Goal: Book appointment/travel/reservation

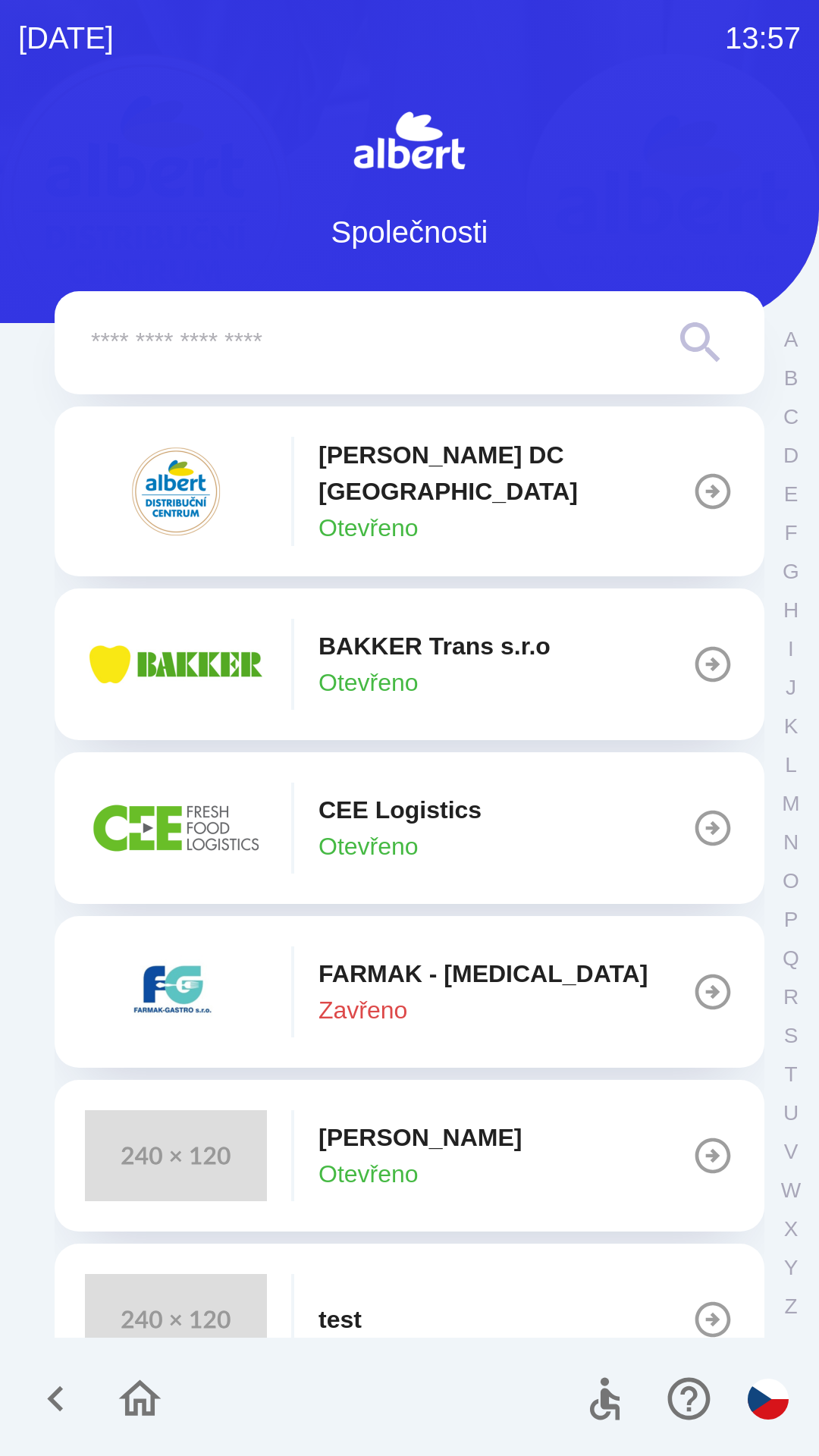
click at [185, 795] on img "button" at bounding box center [176, 828] width 182 height 91
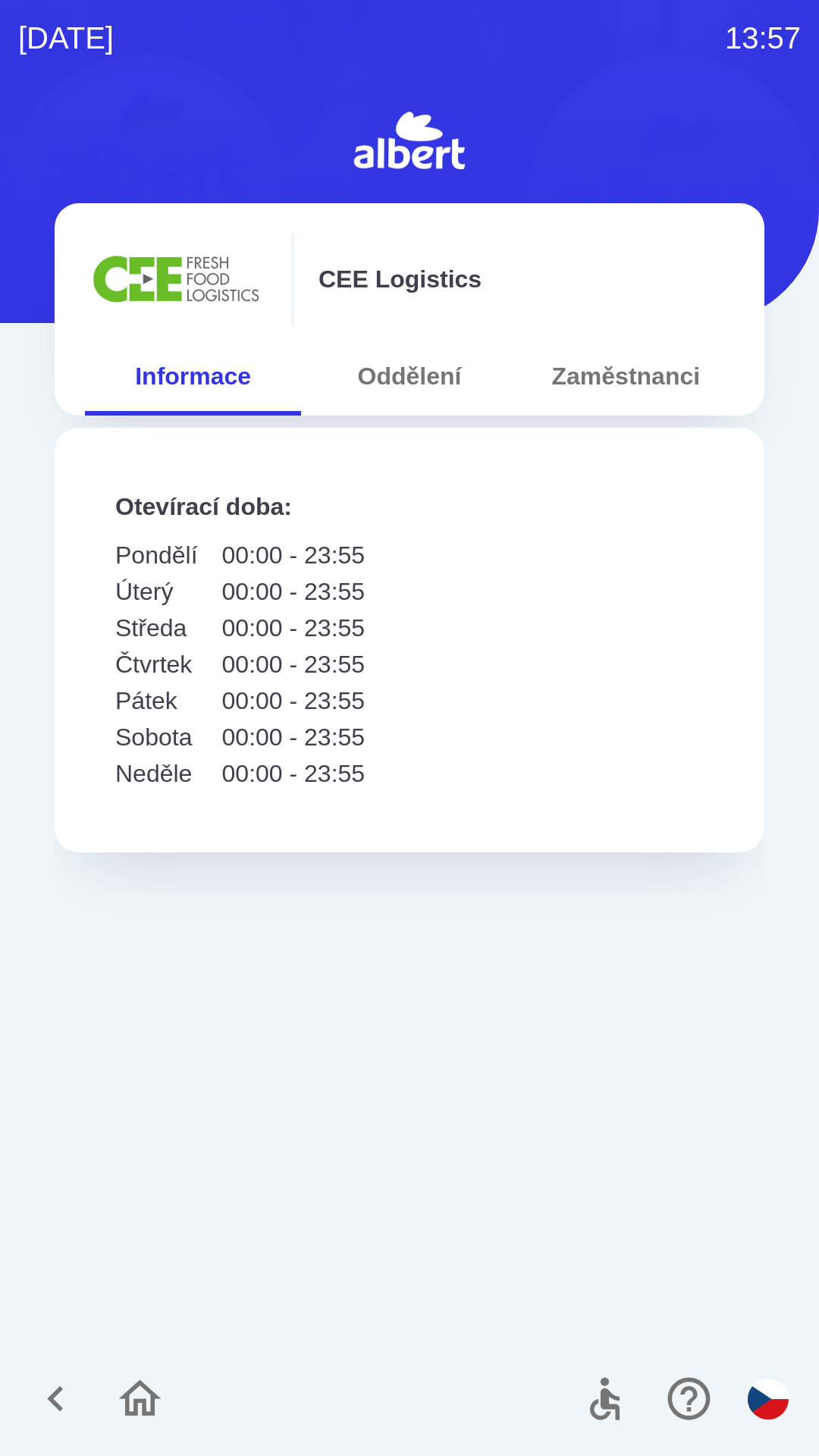
click at [577, 370] on button "Zaměstnanci" at bounding box center [626, 377] width 216 height 55
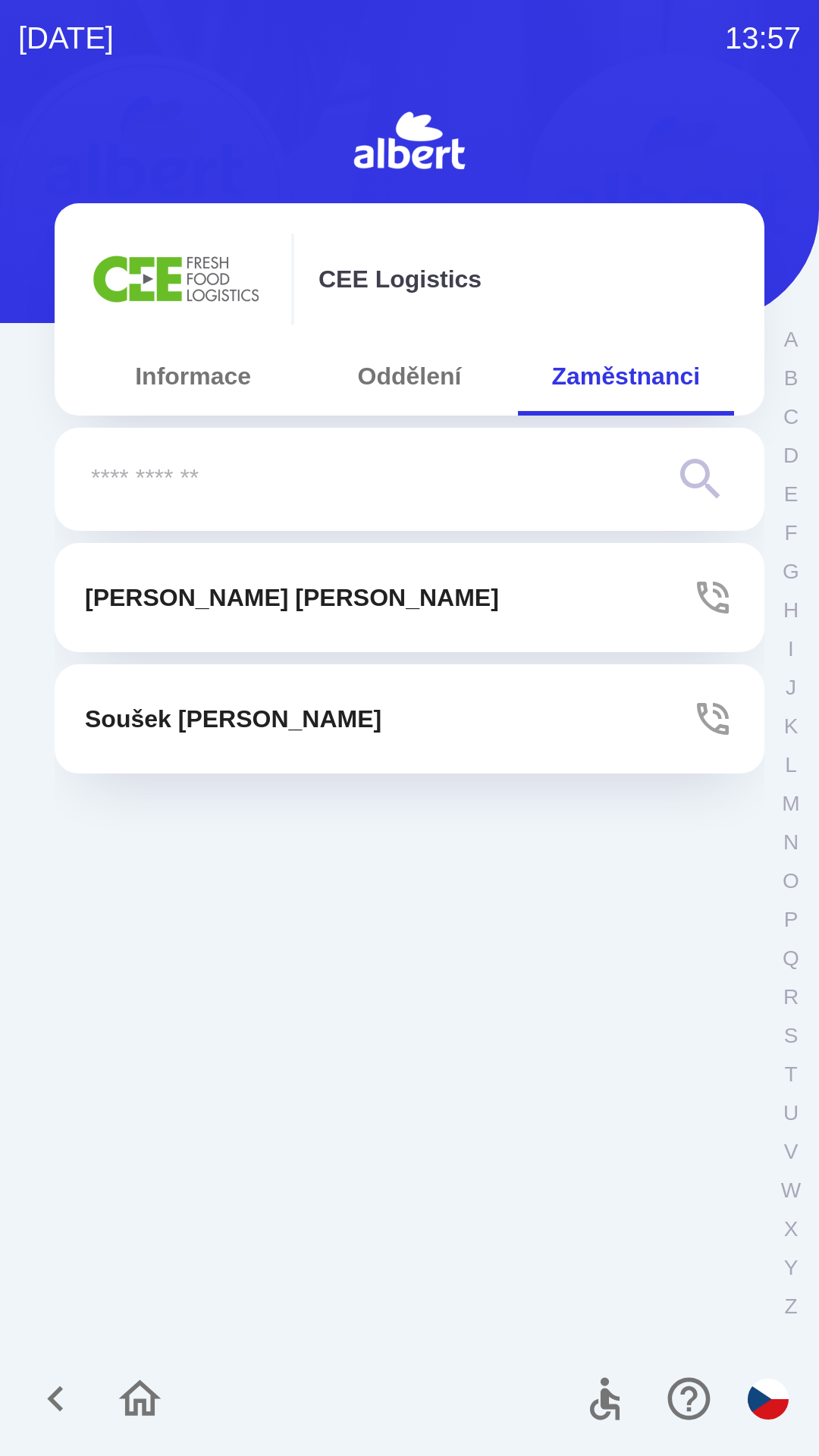
click at [395, 383] on button "Oddělení" at bounding box center [409, 377] width 216 height 55
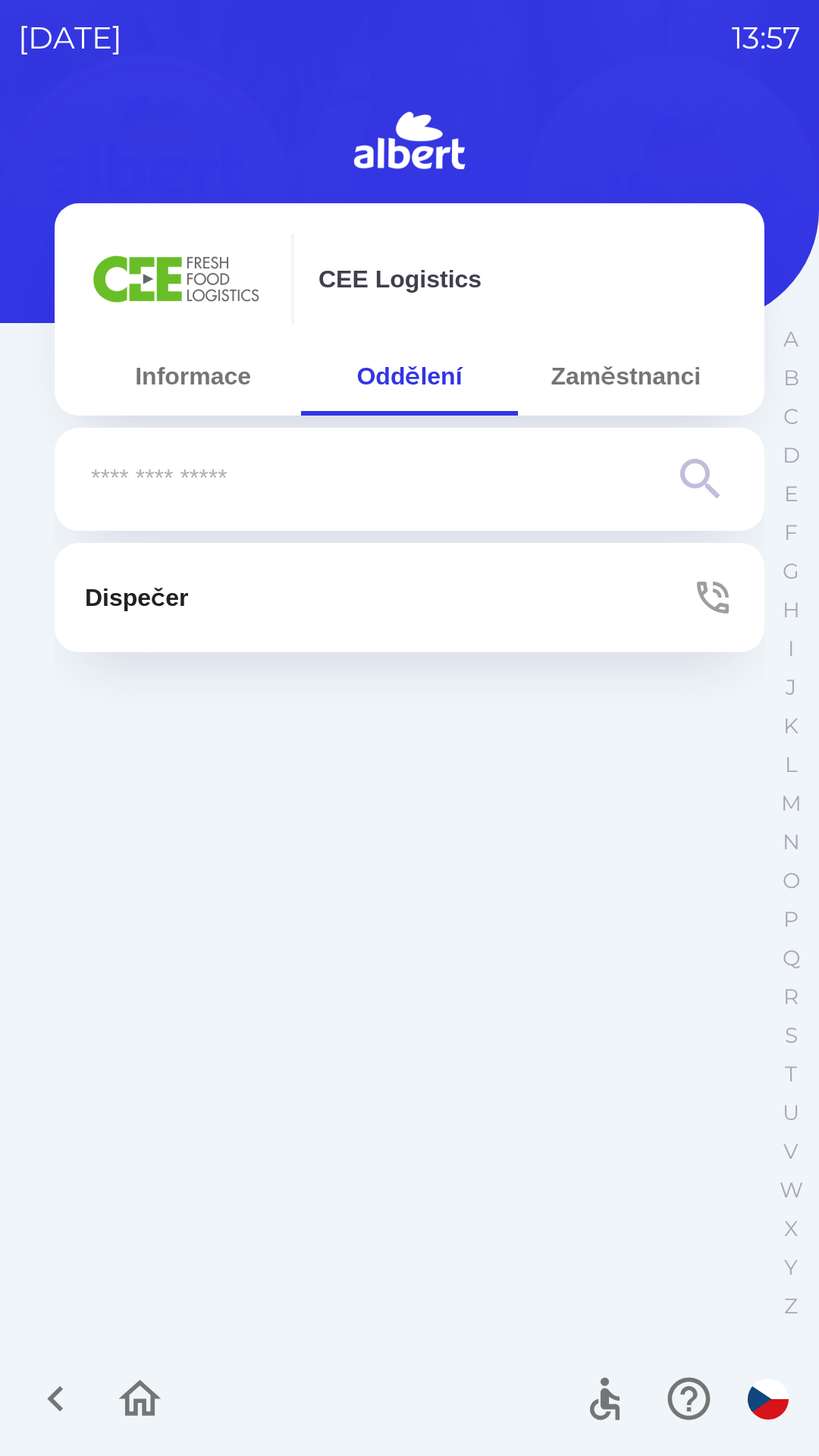
click at [188, 604] on p "Dispečer" at bounding box center [136, 597] width 103 height 37
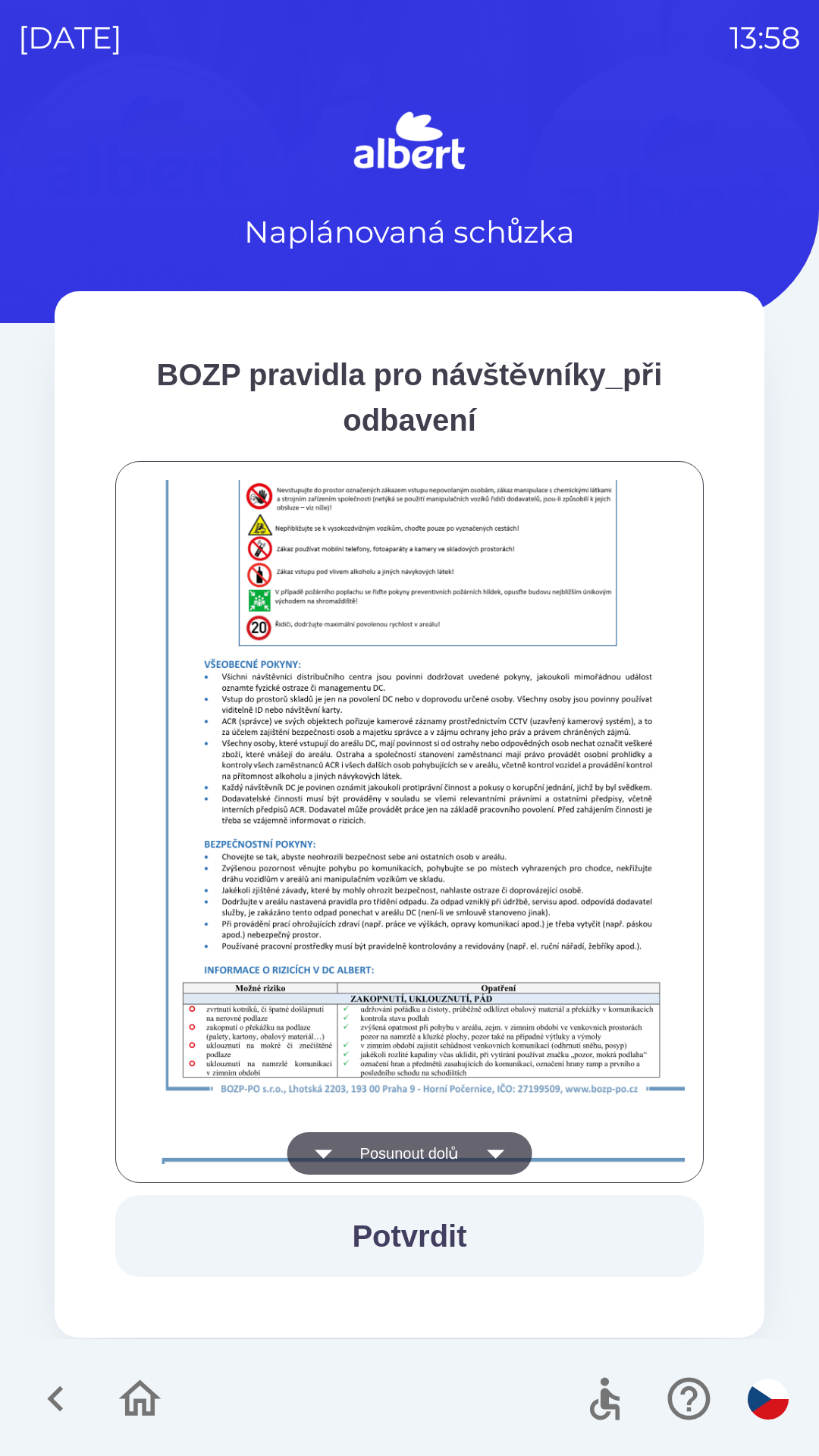
scroll to position [1064, 0]
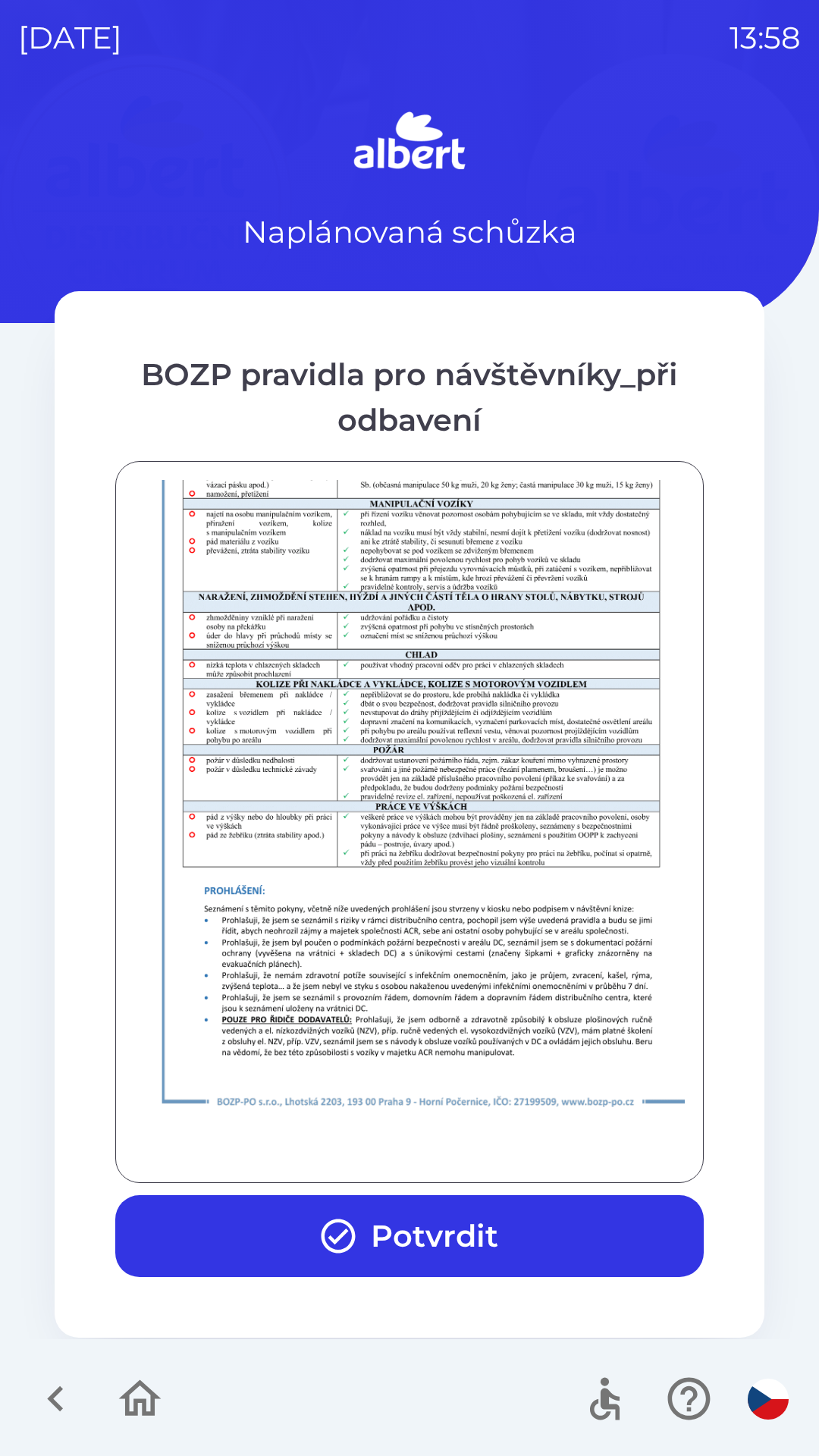
click at [395, 1223] on button "Potvrdit" at bounding box center [410, 1235] width 589 height 82
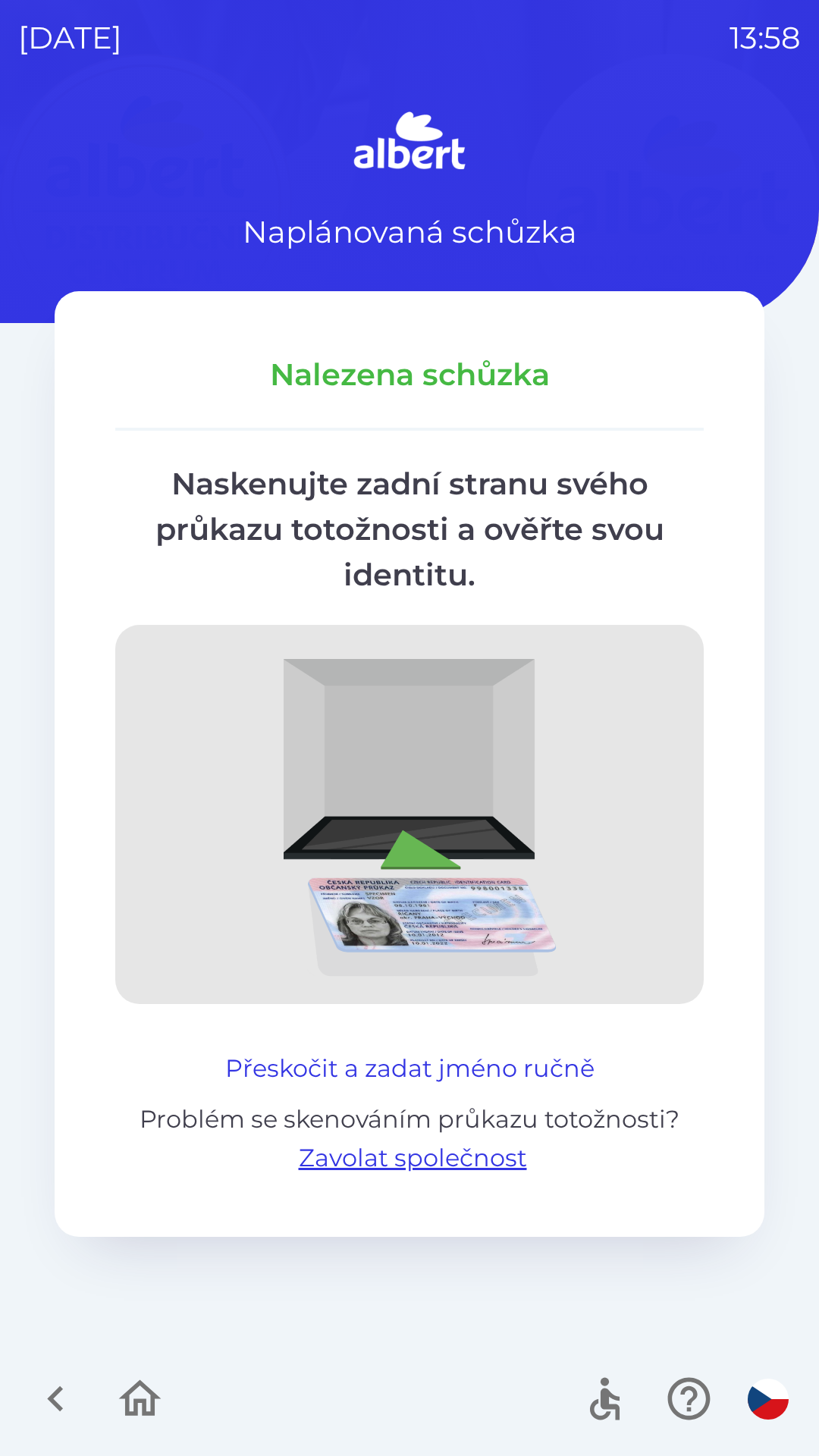
click at [465, 1052] on button "Přeskočit a zadat jméno ručně" at bounding box center [410, 1068] width 381 height 37
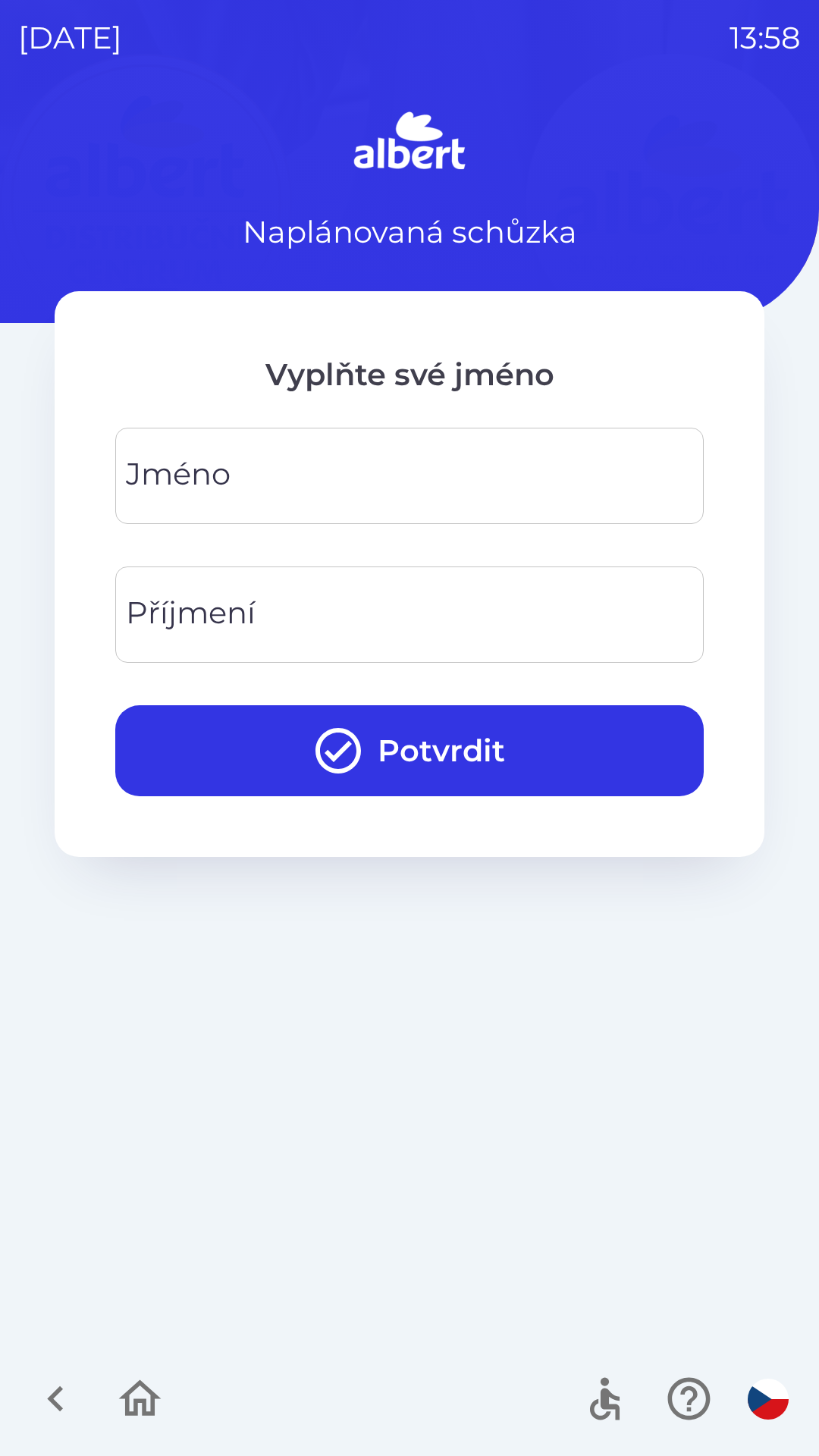
click at [224, 463] on div "[PERSON_NAME]" at bounding box center [410, 476] width 589 height 96
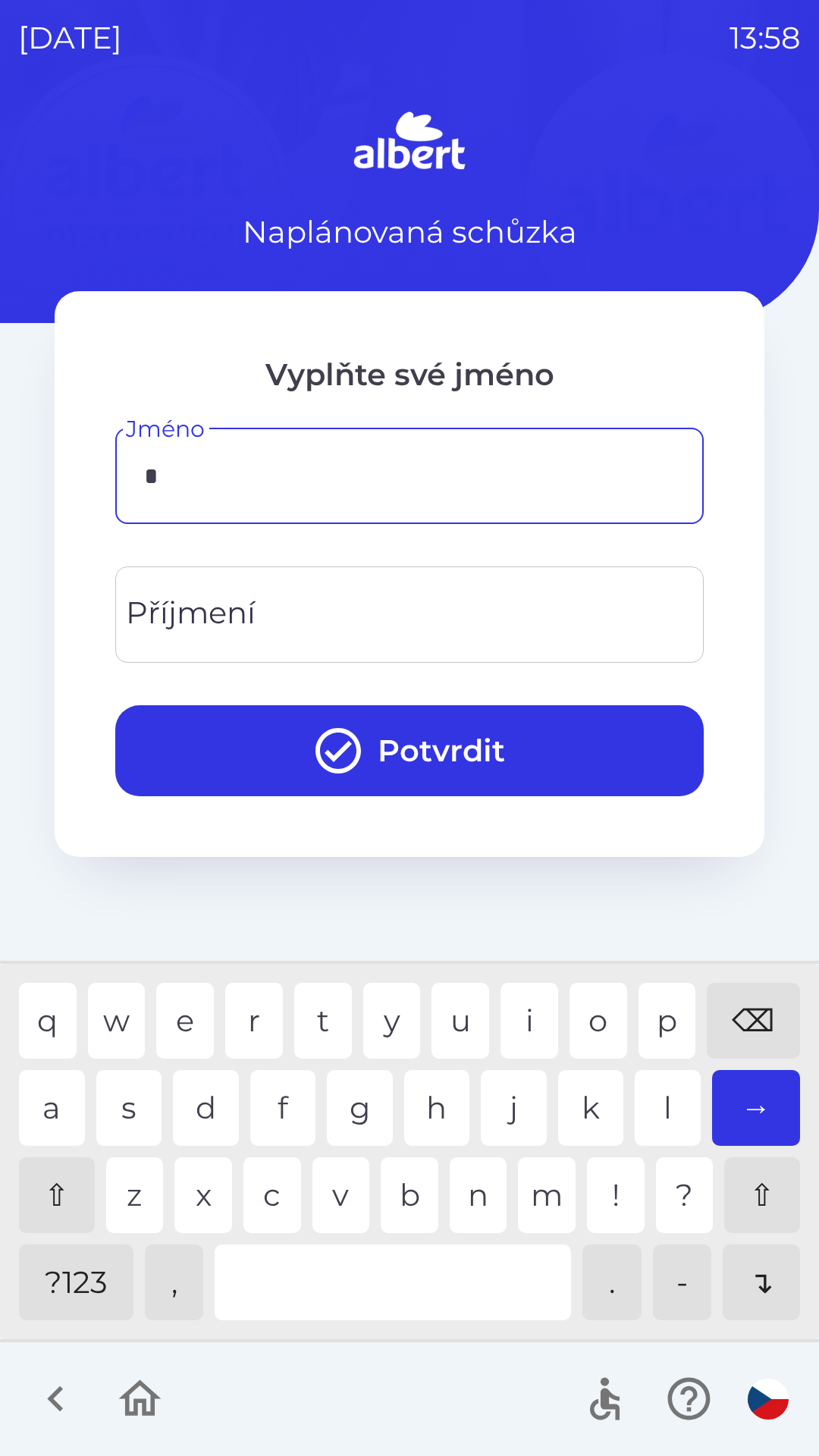
click at [404, 1195] on div "b" at bounding box center [409, 1195] width 58 height 75
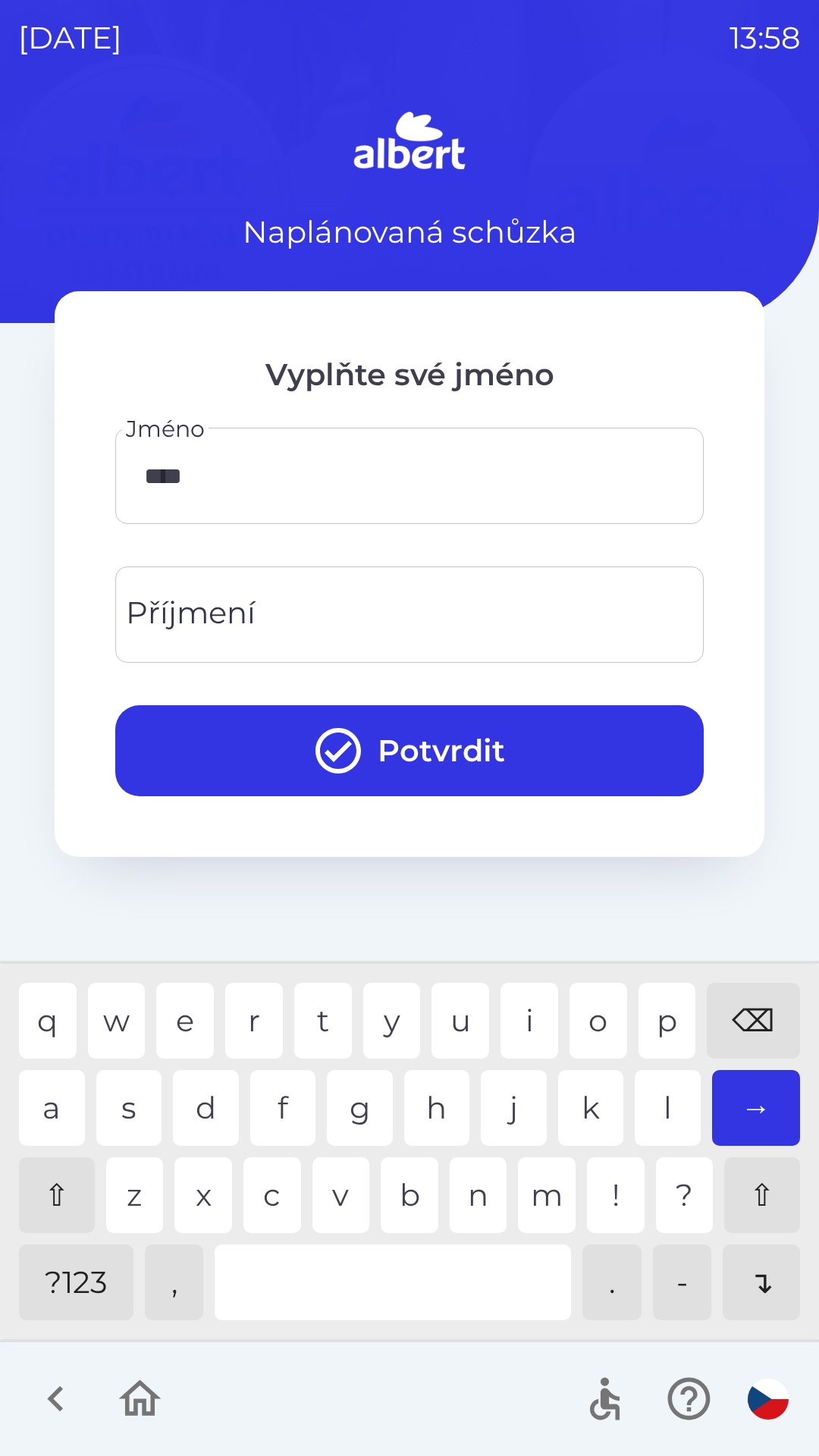
click at [440, 1100] on div "h" at bounding box center [437, 1108] width 66 height 75
click at [40, 1098] on div "a" at bounding box center [52, 1108] width 66 height 75
type input "******"
click at [476, 1203] on div "n" at bounding box center [478, 1195] width 58 height 75
click at [463, 747] on button "Potvrdit" at bounding box center [410, 750] width 589 height 91
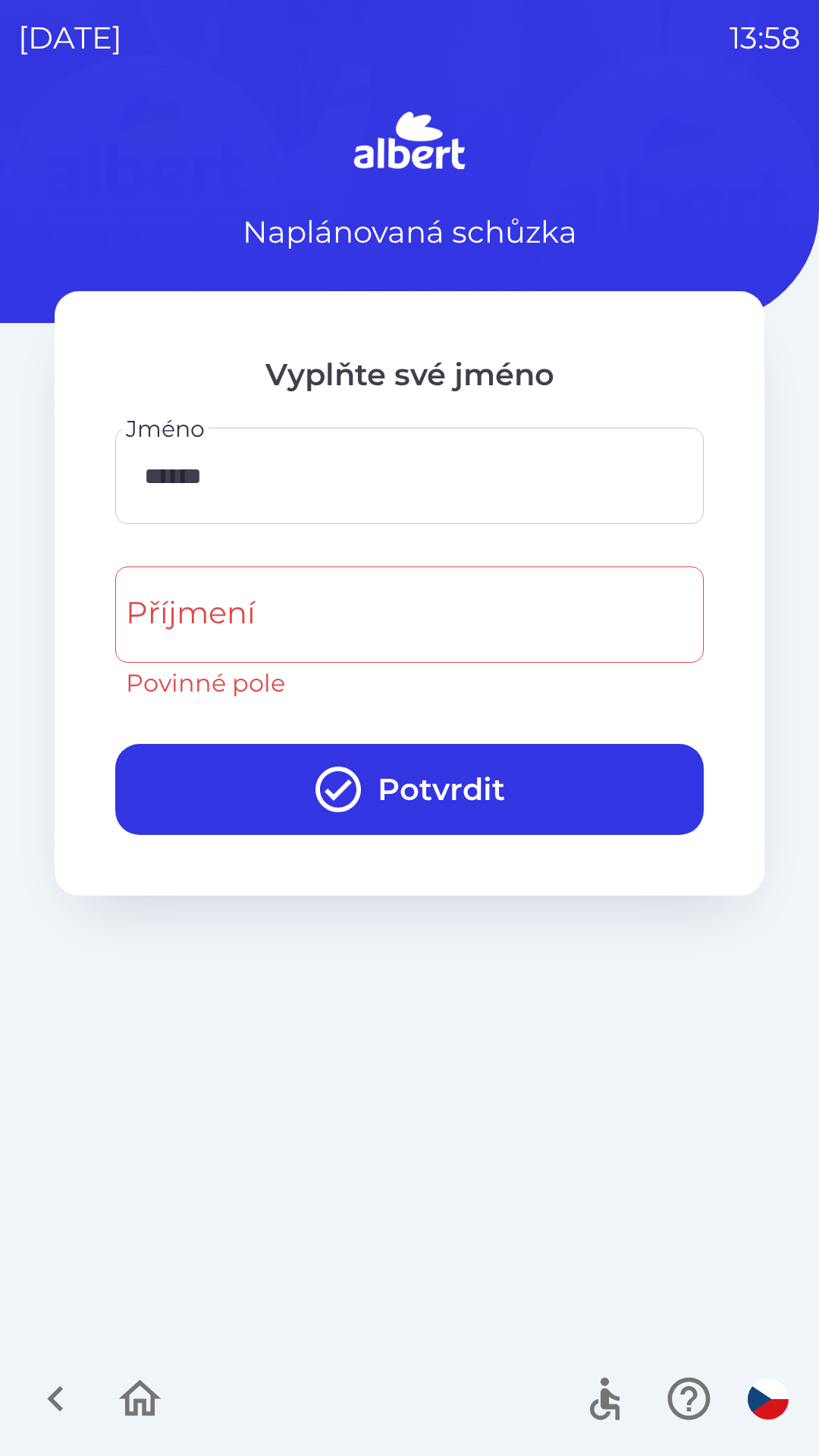
click at [205, 625] on div "Příjmení Příjmení Povinné pole" at bounding box center [410, 633] width 589 height 135
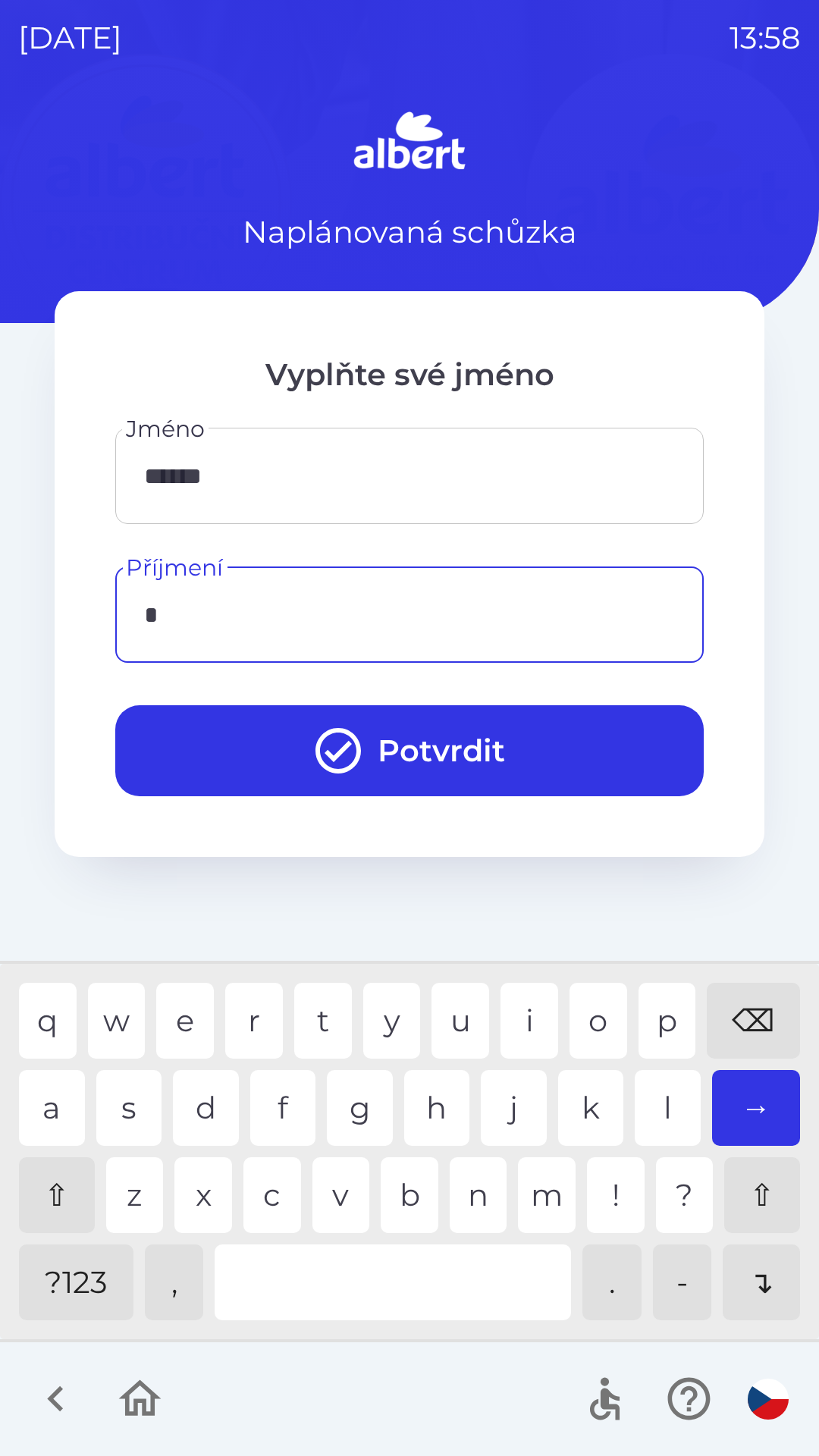
click at [510, 1098] on div "j" at bounding box center [513, 1108] width 66 height 75
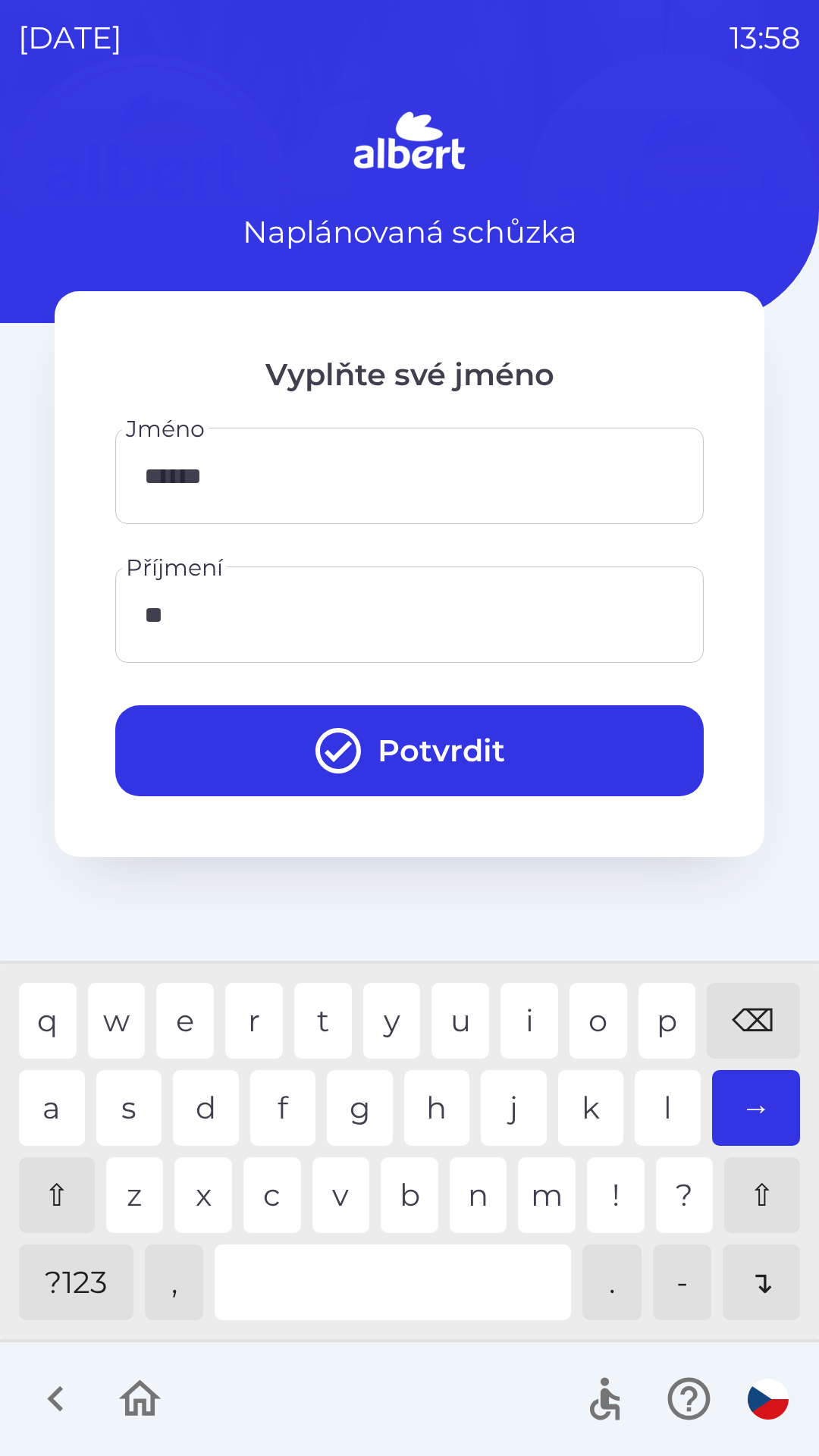
type input "***"
click at [474, 1203] on div "n" at bounding box center [478, 1195] width 58 height 75
click at [441, 736] on button "Potvrdit" at bounding box center [410, 750] width 589 height 91
